Goal: Use online tool/utility: Utilize a website feature to perform a specific function

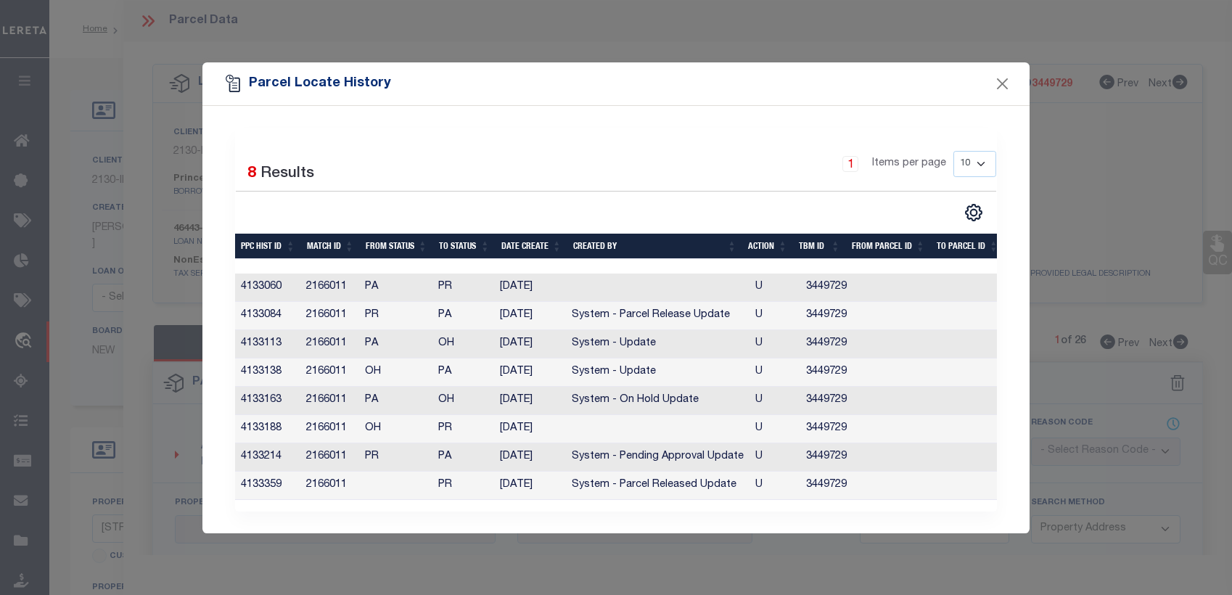
select select "PR"
select select "ATL"
select select "ADD"
select select "10"
select select "NonEscrow"
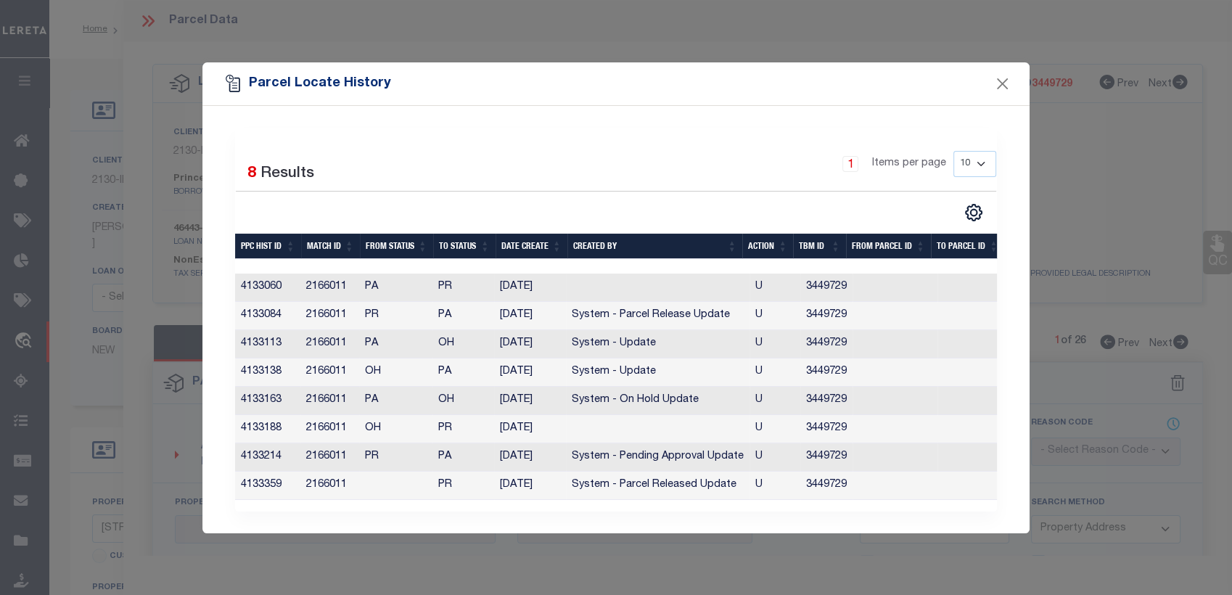
click at [675, 533] on div "Selected 8 Results 1 Items per page 10 25 50 100" at bounding box center [615, 319] width 827 height 427
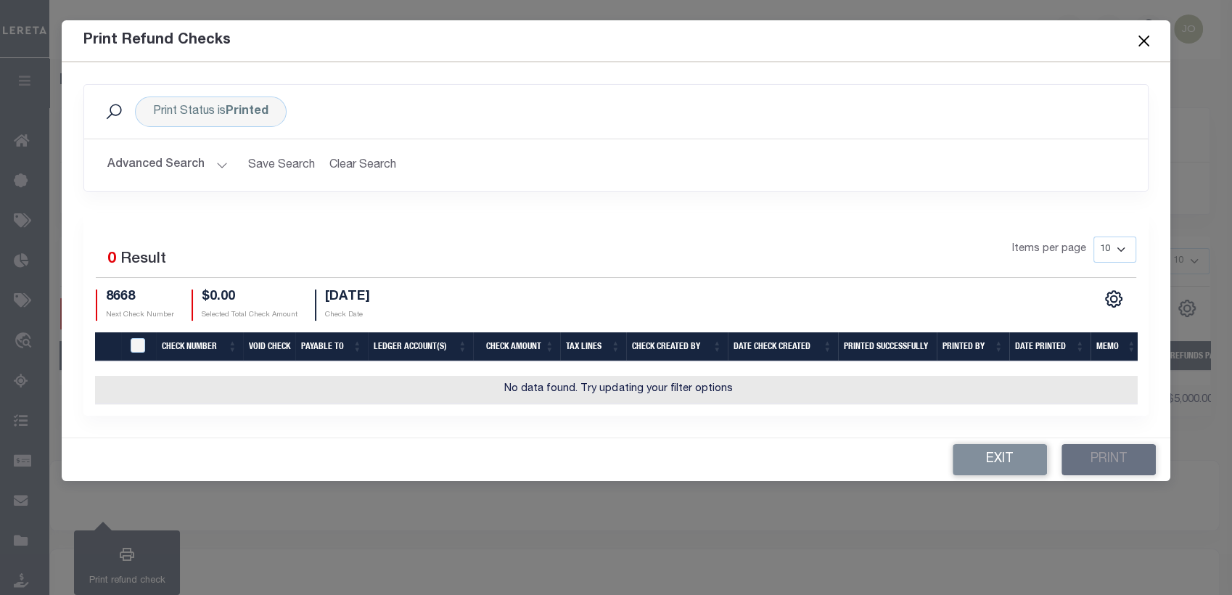
click at [785, 426] on div "Print Status is Printed Search Advanced Search Save Search Clear Search PrintRe…" at bounding box center [616, 250] width 1109 height 376
click at [643, 165] on h2 "Advanced Search Save Search Clear Search PrintRefundChecksGridWrapper_dynamicta…" at bounding box center [616, 165] width 1041 height 28
